Goal: Task Accomplishment & Management: Manage account settings

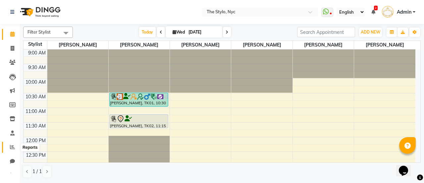
click at [13, 148] on icon at bounding box center [12, 146] width 5 height 5
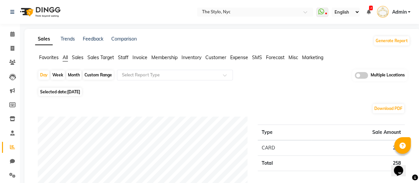
click at [74, 59] on span "Sales" at bounding box center [78, 57] width 12 height 6
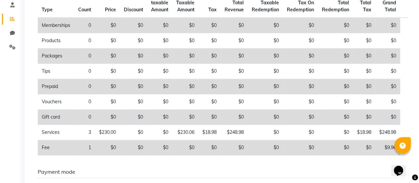
scroll to position [128, 0]
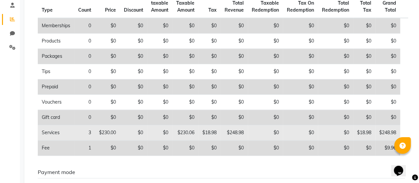
click at [217, 135] on td "$18.98" at bounding box center [210, 132] width 22 height 15
click at [243, 132] on td "$248.98" at bounding box center [234, 132] width 27 height 15
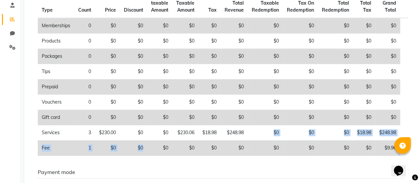
drag, startPoint x: 256, startPoint y: 132, endPoint x: 147, endPoint y: 140, distance: 110.1
click at [147, 140] on tbody "Memberships 0 $0 $0 $0 $0 $0 $0 $0 $0 $0 $0 $0 Products 0 $0 $0 $0 $0 $0 $0 $0 …" at bounding box center [223, 87] width 371 height 138
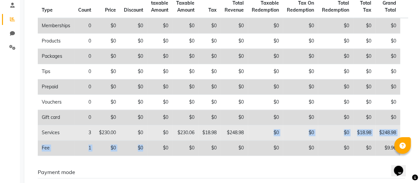
click at [395, 130] on td "$248.98" at bounding box center [388, 132] width 25 height 15
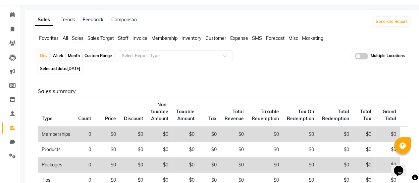
scroll to position [10, 0]
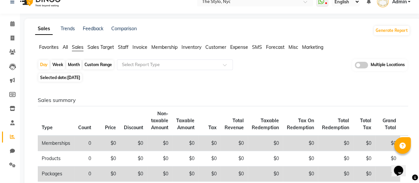
click at [401, 1] on span "Admin" at bounding box center [399, 1] width 15 height 7
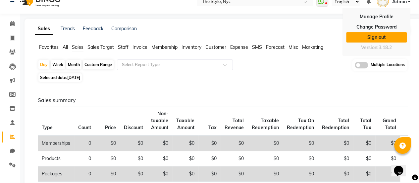
click at [379, 37] on link "Sign out" at bounding box center [377, 37] width 61 height 10
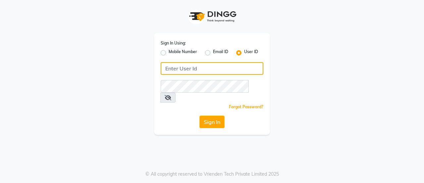
click at [225, 67] on input "Username" at bounding box center [212, 68] width 103 height 13
type input "[PERSON_NAME][EMAIL_ADDRESS][DOMAIN_NAME]"
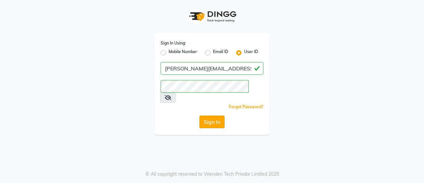
click at [207, 115] on button "Sign In" at bounding box center [212, 121] width 25 height 13
click at [213, 52] on label "Email ID" at bounding box center [220, 53] width 15 height 8
click at [213, 52] on input "Email ID" at bounding box center [215, 51] width 4 height 4
radio input "true"
radio input "false"
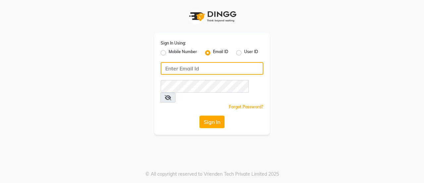
click at [205, 67] on input "Username" at bounding box center [212, 68] width 103 height 13
type input "[PERSON_NAME][EMAIL_ADDRESS][DOMAIN_NAME]"
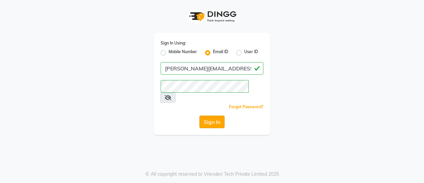
click at [215, 115] on button "Sign In" at bounding box center [212, 121] width 25 height 13
